Goal: Transaction & Acquisition: Book appointment/travel/reservation

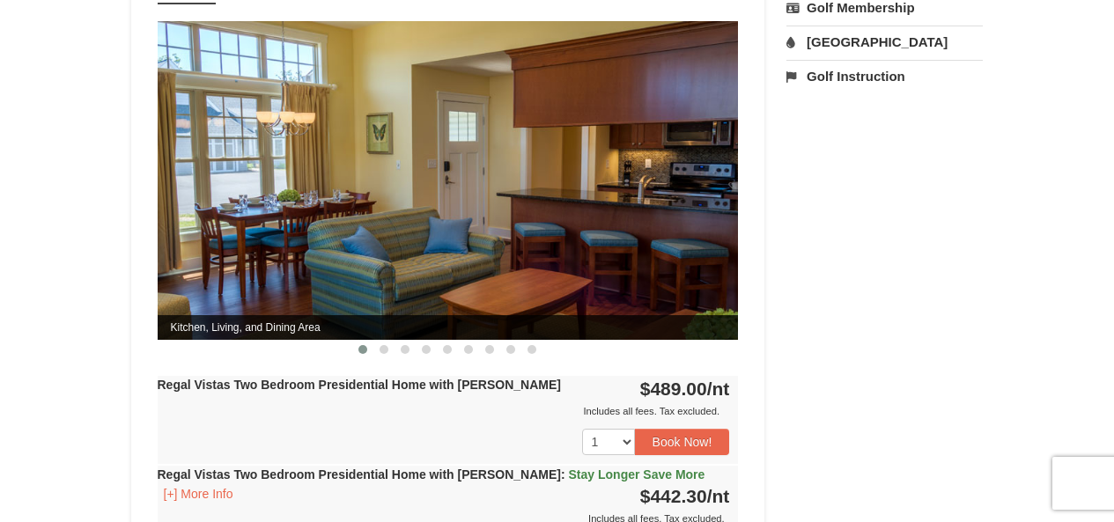
scroll to position [704, 0]
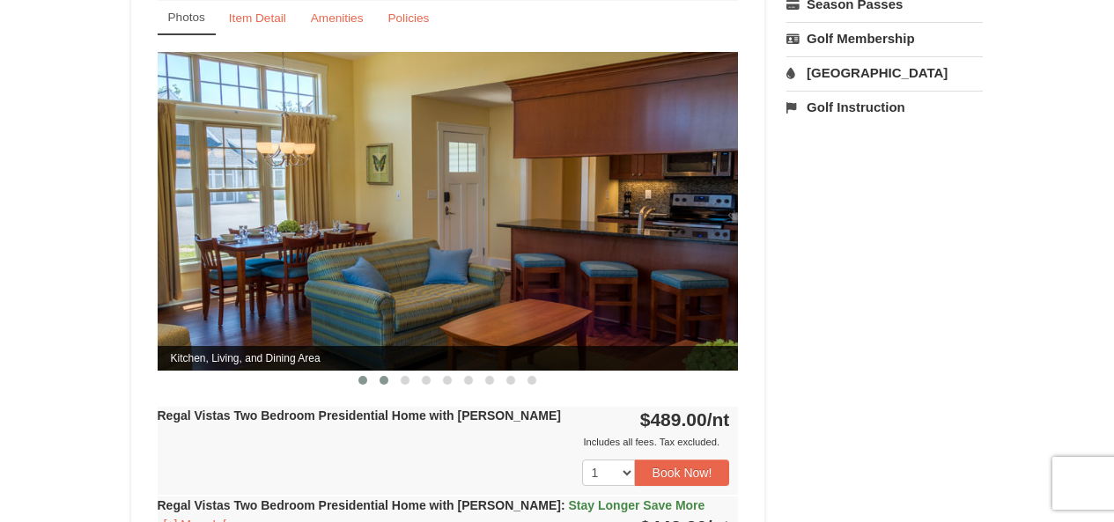
click at [386, 376] on span at bounding box center [383, 380] width 9 height 9
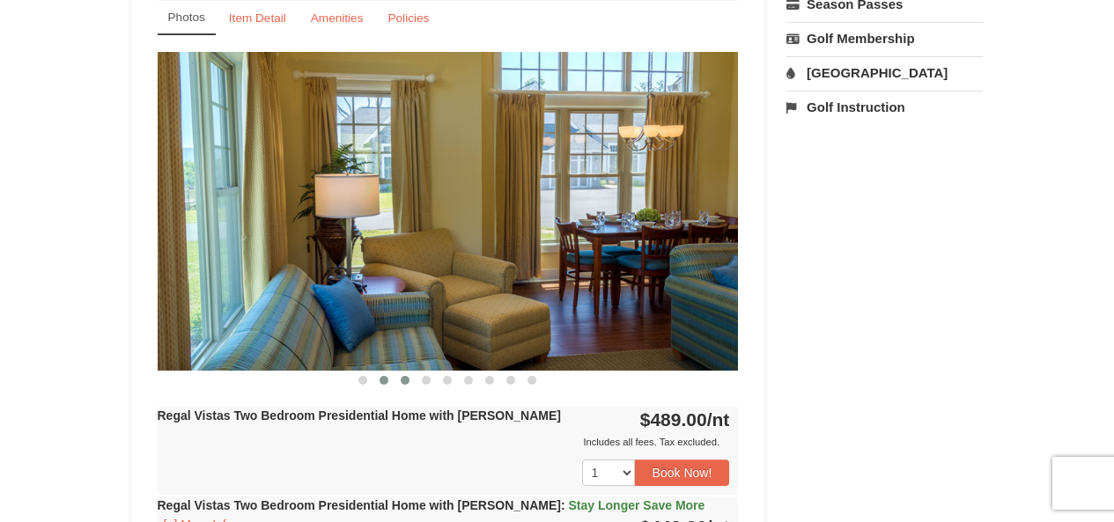
click at [407, 376] on span at bounding box center [405, 380] width 9 height 9
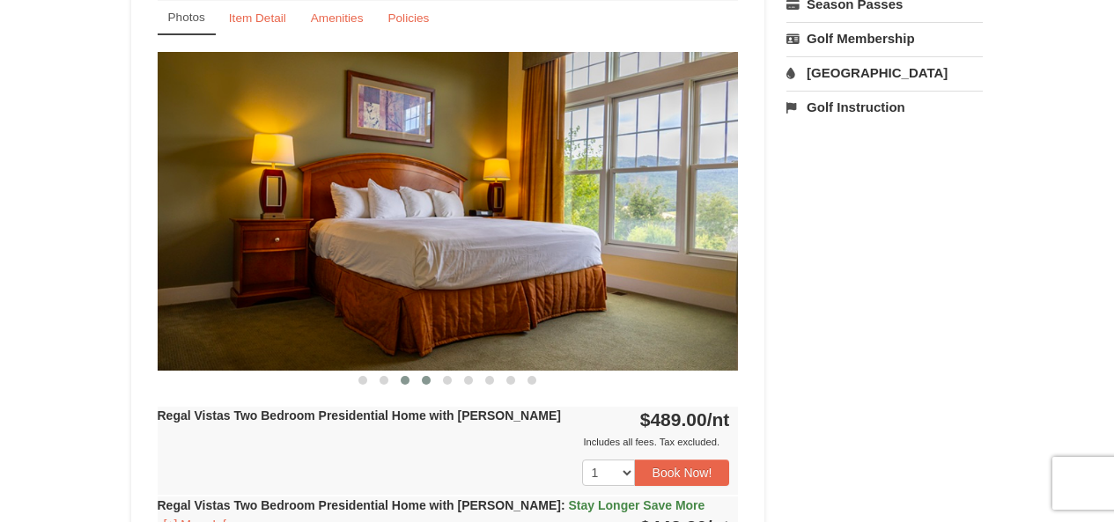
click at [420, 371] on button at bounding box center [426, 380] width 21 height 18
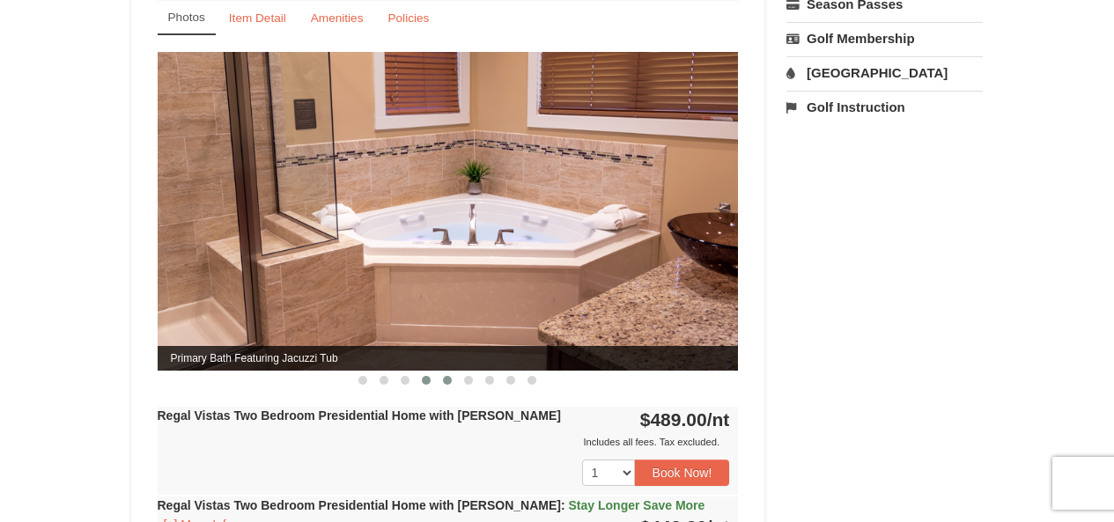
click at [440, 371] on button at bounding box center [447, 380] width 21 height 18
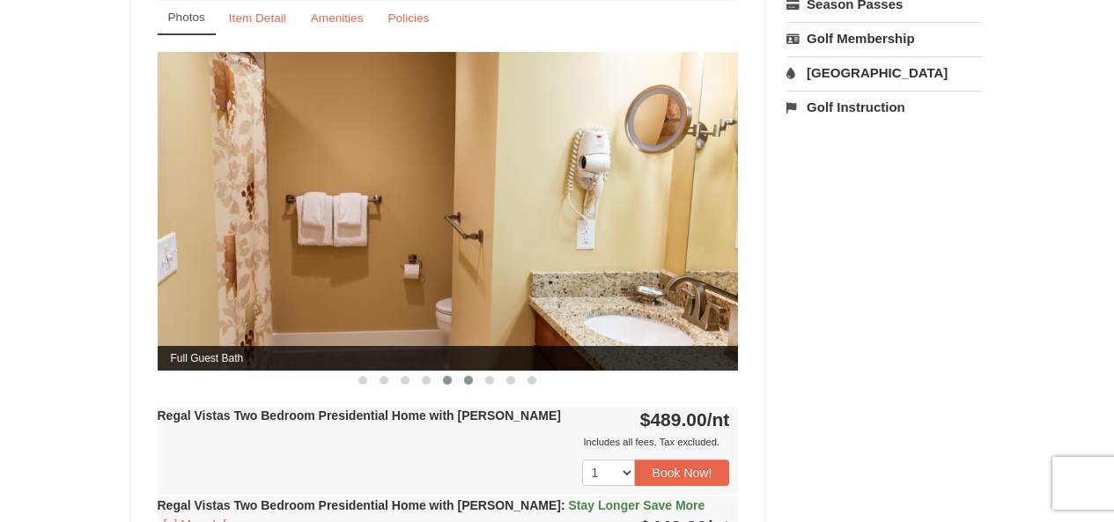
click at [465, 376] on span at bounding box center [468, 380] width 9 height 9
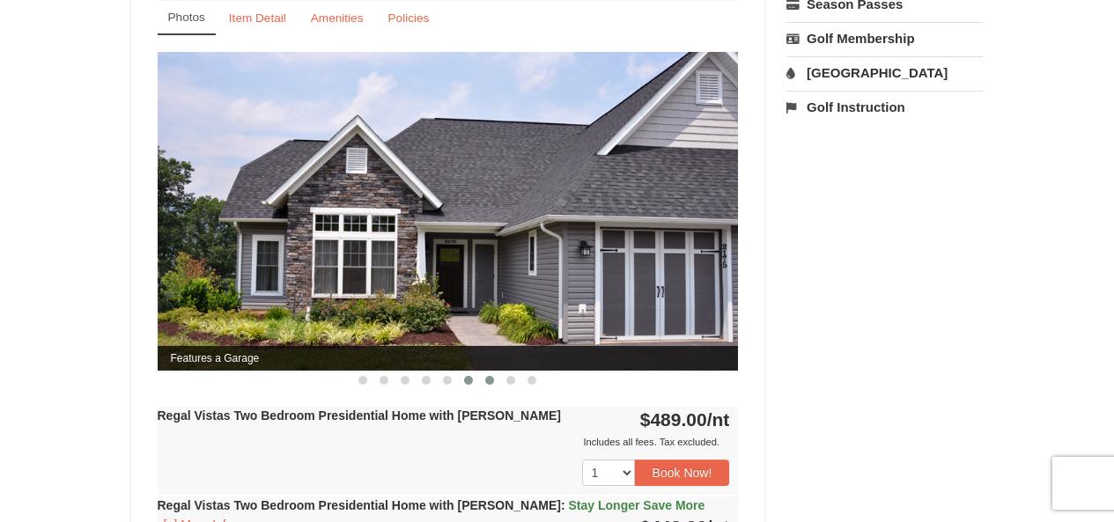
click at [487, 371] on button at bounding box center [489, 380] width 21 height 18
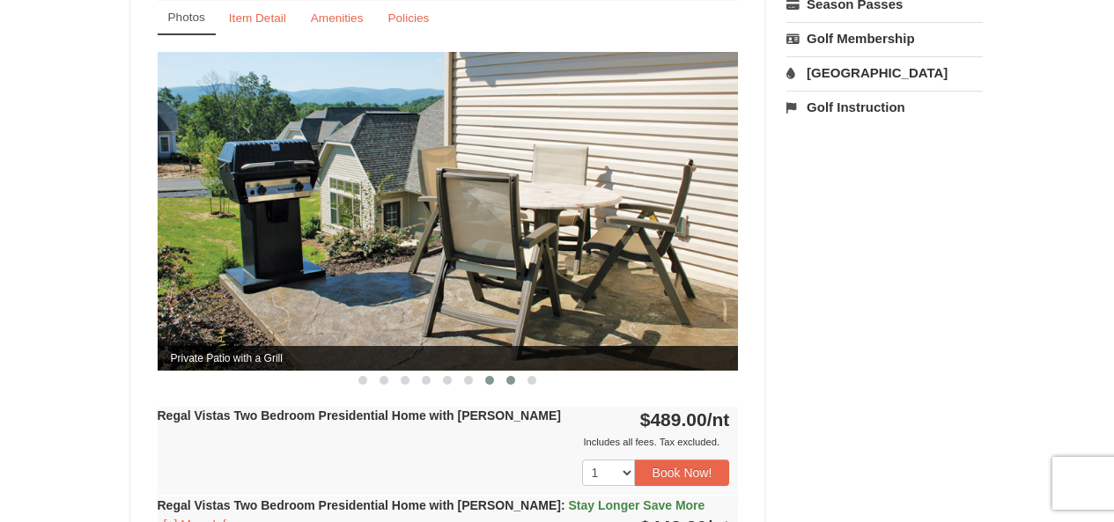
click at [507, 376] on span at bounding box center [510, 380] width 9 height 9
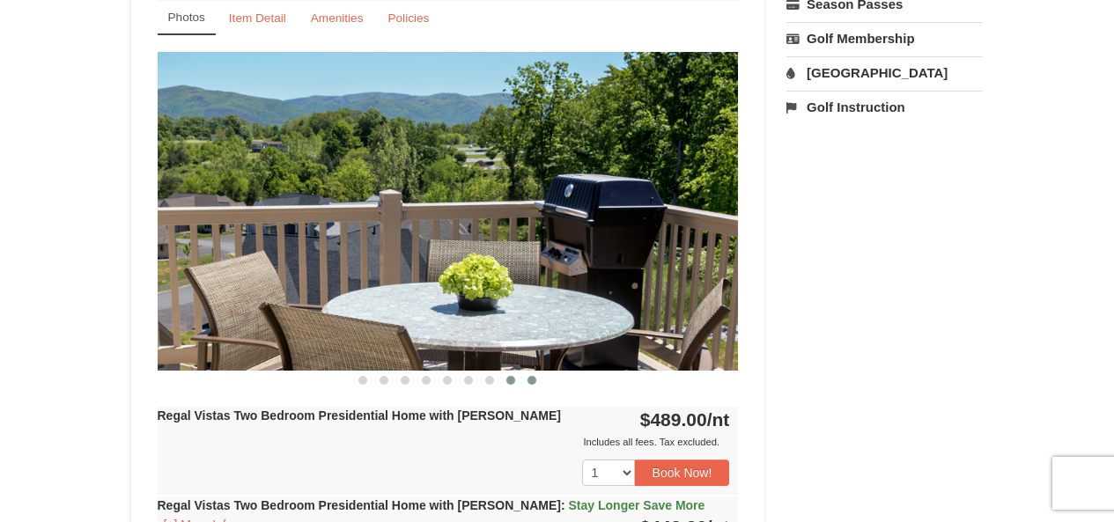
click at [537, 371] on button at bounding box center [531, 380] width 21 height 18
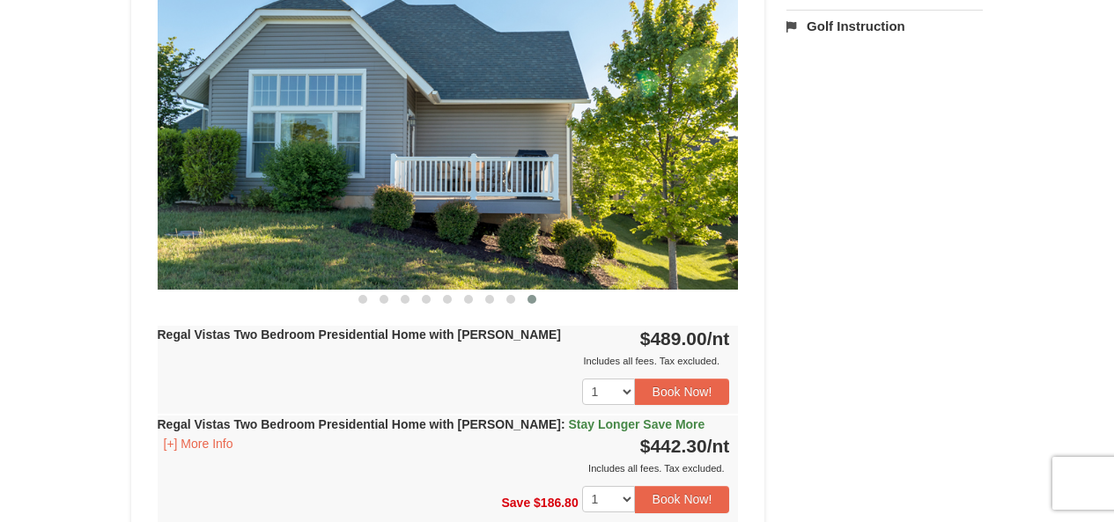
scroll to position [880, 0]
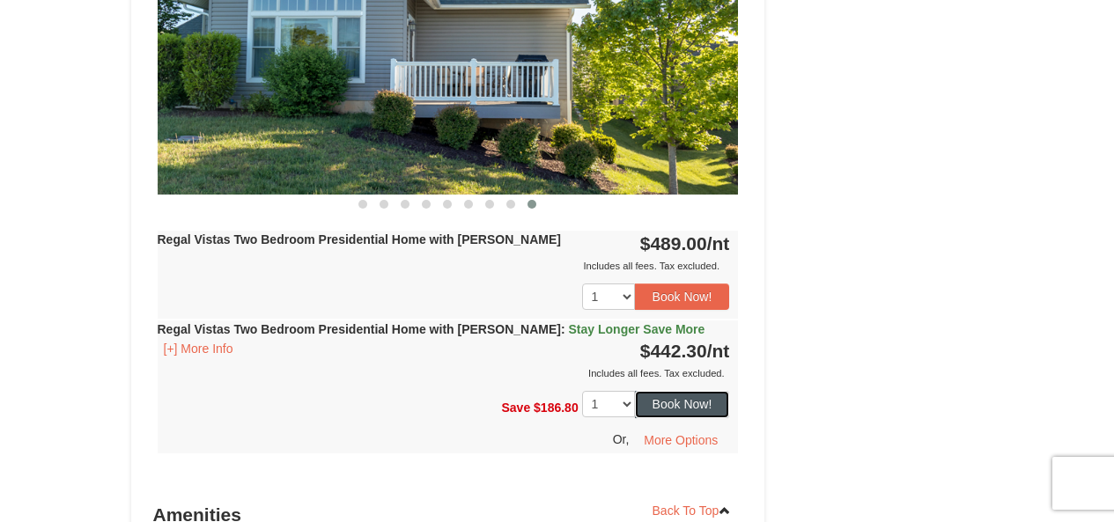
click at [692, 391] on button "Book Now!" at bounding box center [682, 404] width 95 height 26
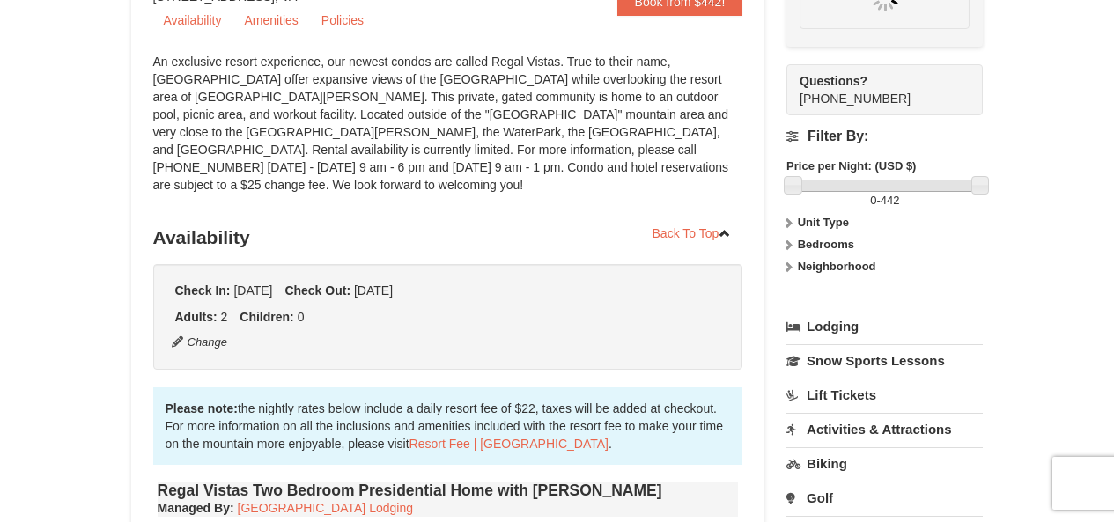
scroll to position [154, 0]
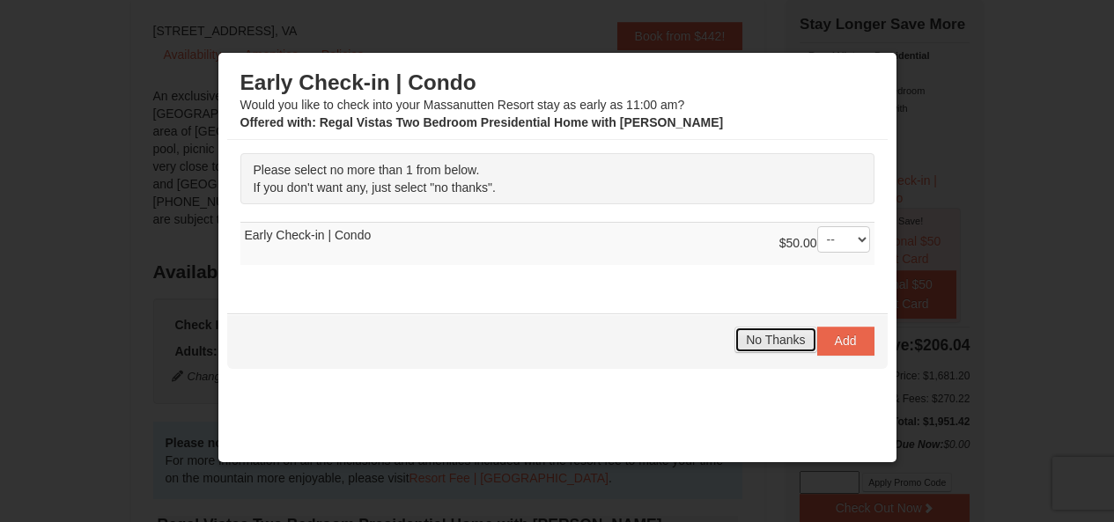
click at [756, 343] on span "No Thanks" at bounding box center [775, 340] width 59 height 14
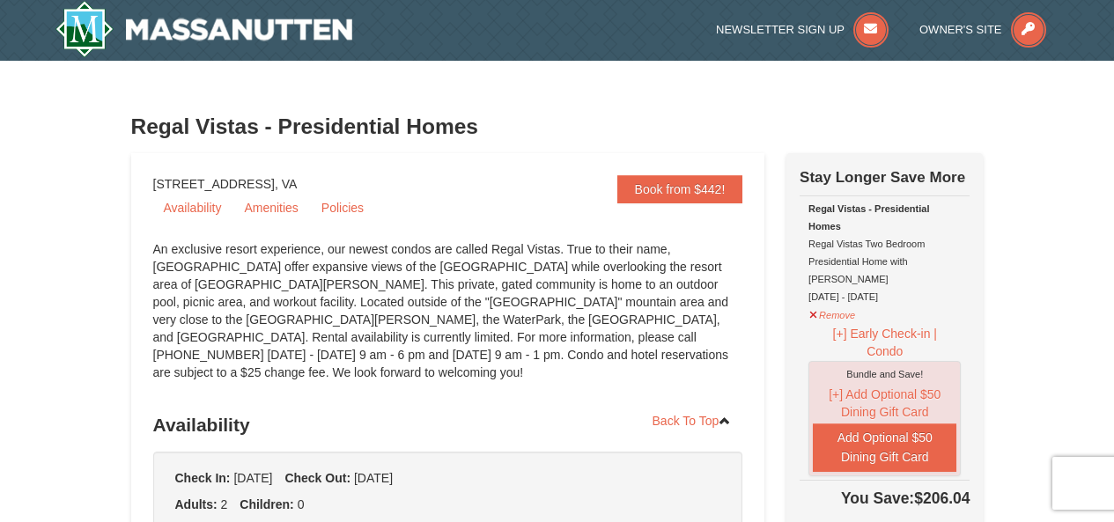
scroll to position [0, 0]
